Goal: Task Accomplishment & Management: Use online tool/utility

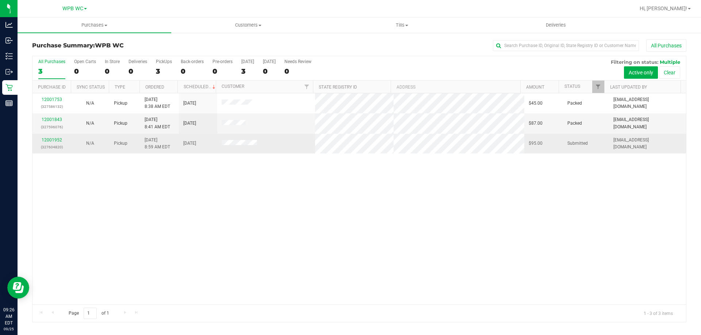
click at [41, 139] on div "12001952 (327604820)" at bounding box center [52, 144] width 30 height 14
click at [47, 139] on link "12001952" at bounding box center [52, 140] width 20 height 5
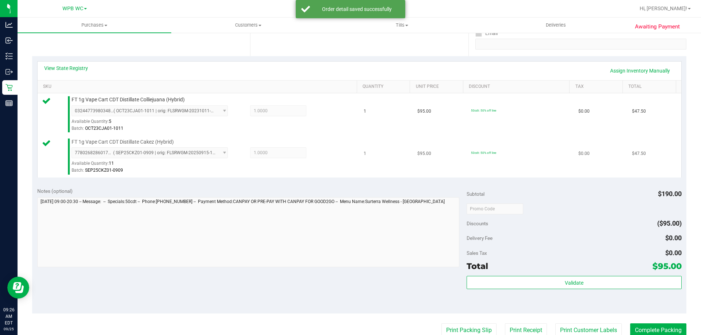
scroll to position [146, 0]
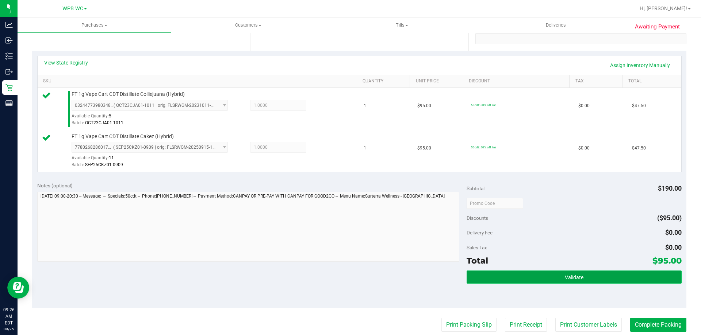
click at [576, 283] on button "Validate" at bounding box center [573, 277] width 215 height 13
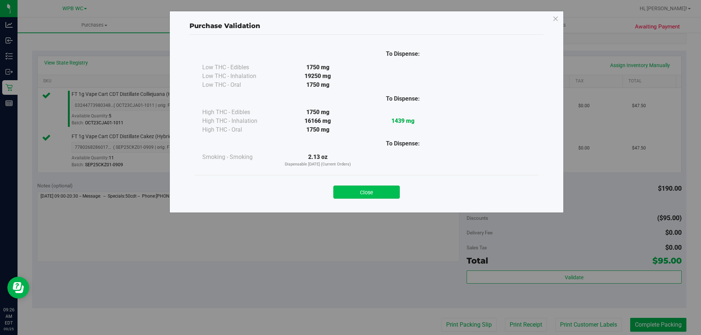
click at [362, 195] on button "Close" at bounding box center [366, 192] width 66 height 13
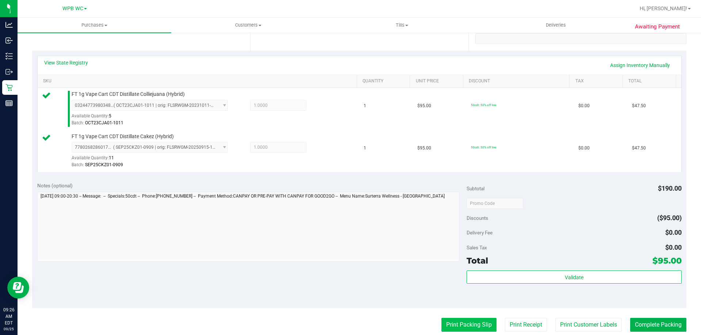
click at [459, 327] on button "Print Packing Slip" at bounding box center [468, 325] width 55 height 14
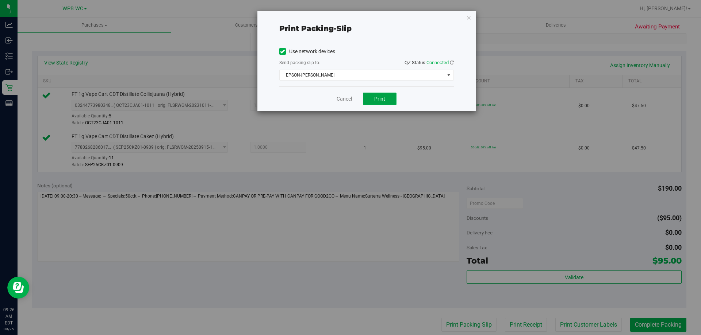
click at [376, 104] on button "Print" at bounding box center [380, 99] width 34 height 12
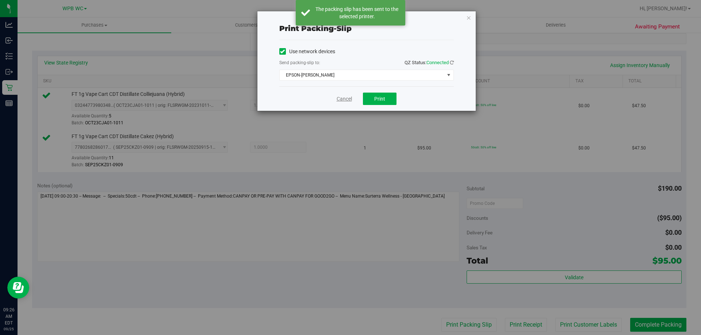
click at [346, 96] on link "Cancel" at bounding box center [344, 99] width 15 height 8
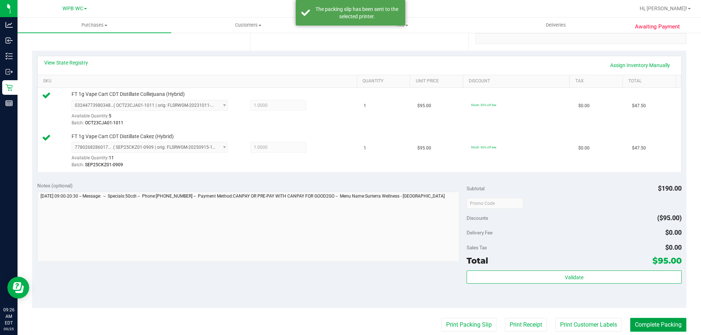
click at [660, 325] on button "Complete Packing" at bounding box center [658, 325] width 56 height 14
